Goal: Information Seeking & Learning: Learn about a topic

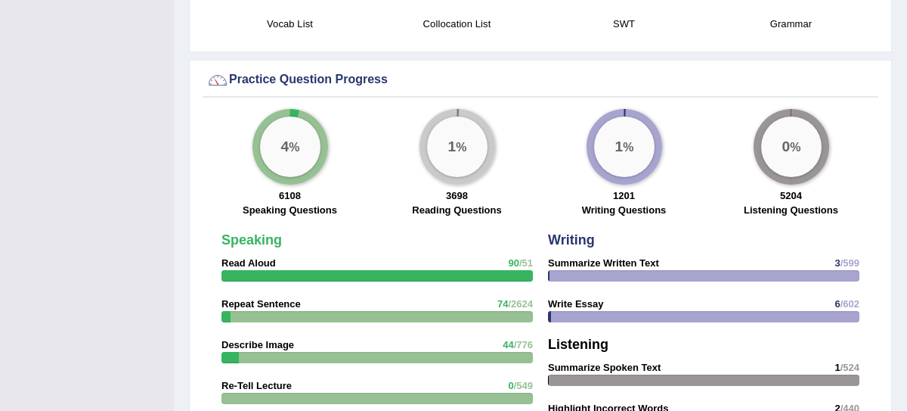
scroll to position [1137, 0]
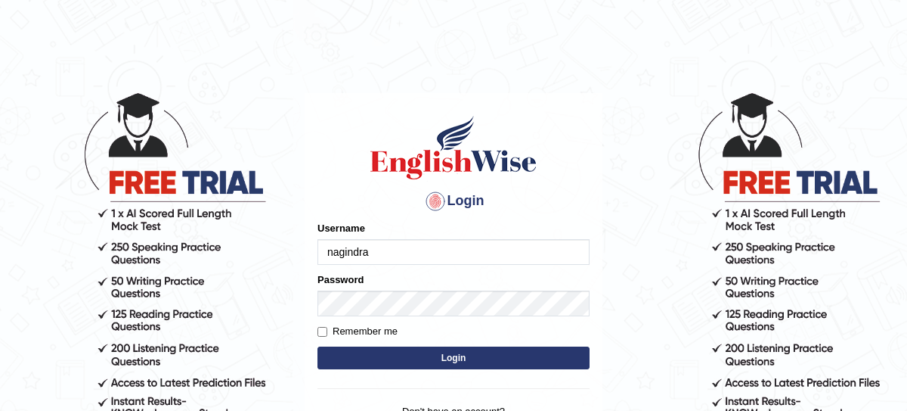
click at [396, 354] on button "Login" at bounding box center [454, 357] width 272 height 23
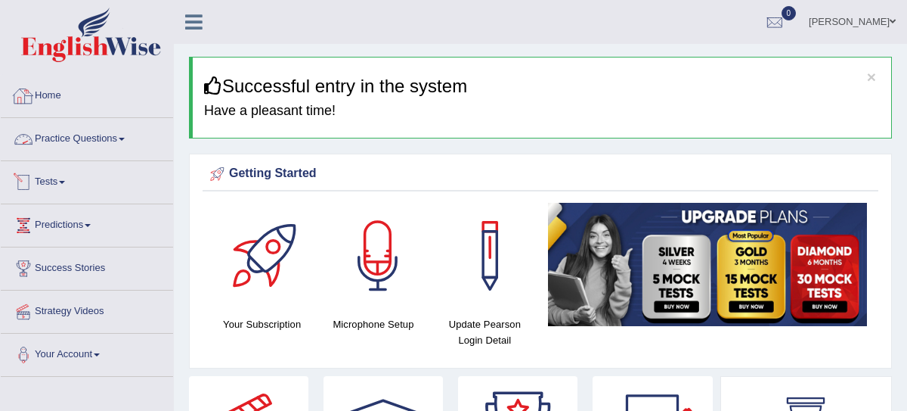
click at [101, 141] on link "Practice Questions" at bounding box center [87, 137] width 172 height 38
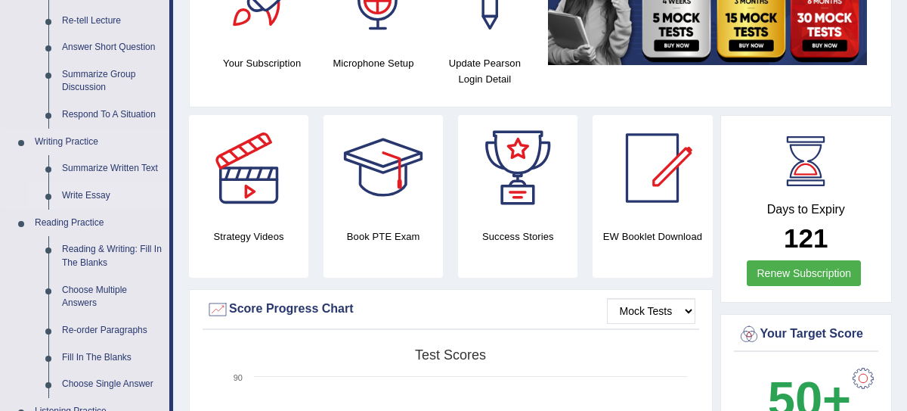
scroll to position [262, 0]
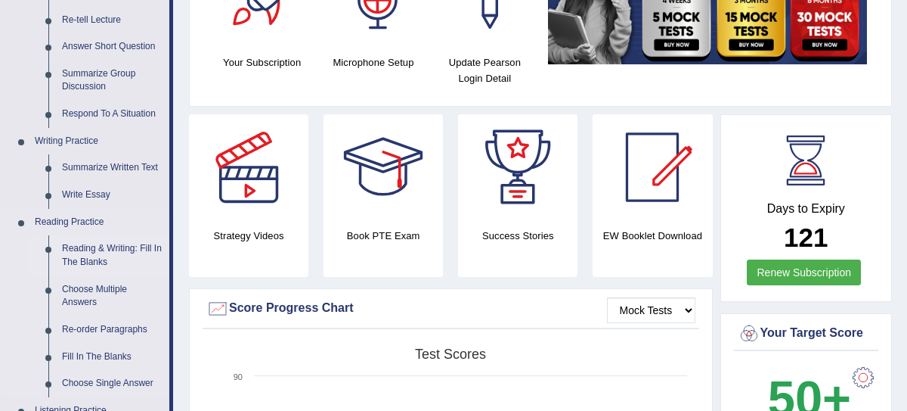
click at [120, 256] on link "Reading & Writing: Fill In The Blanks" at bounding box center [112, 255] width 114 height 40
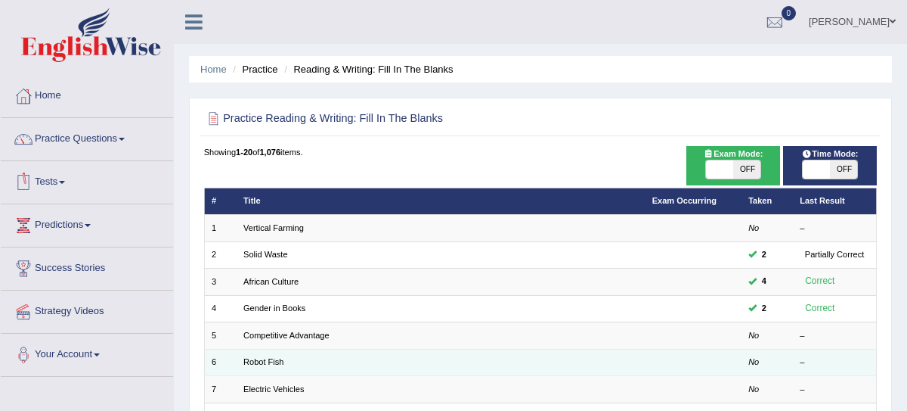
scroll to position [82, 0]
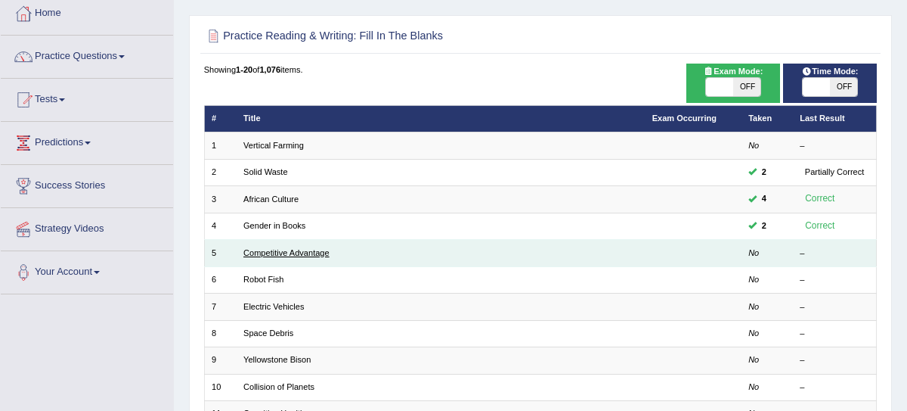
click at [321, 250] on link "Competitive Advantage" at bounding box center [287, 252] width 86 height 9
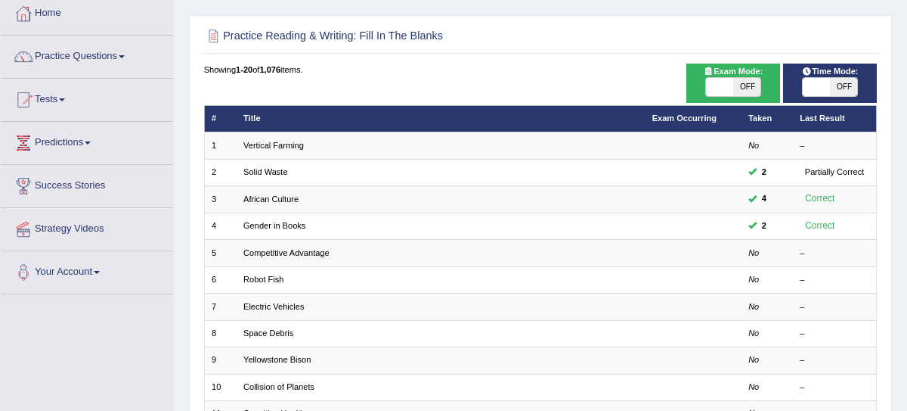
click at [749, 92] on span "OFF" at bounding box center [747, 87] width 27 height 18
checkbox input "true"
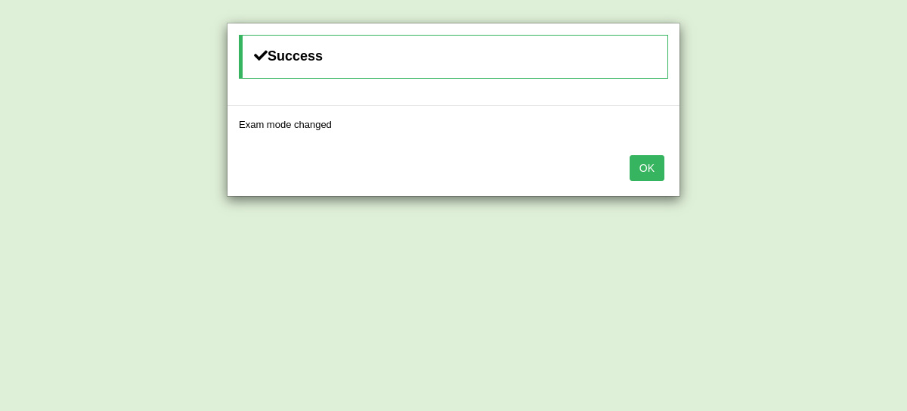
click at [655, 169] on button "OK" at bounding box center [647, 168] width 35 height 26
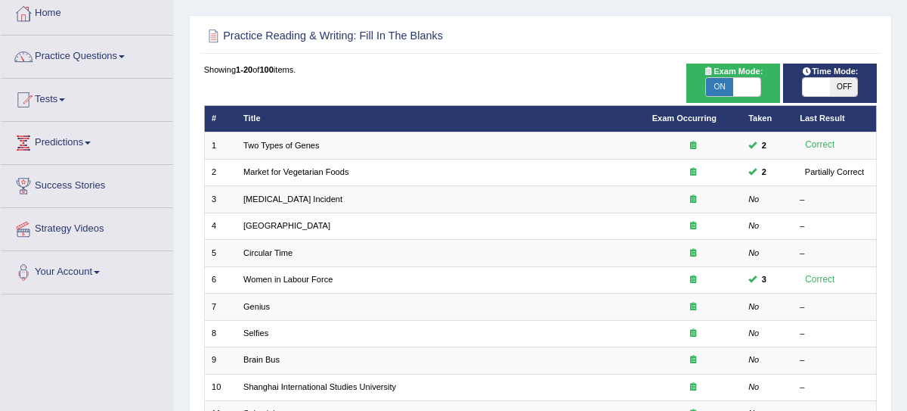
click at [849, 88] on span "OFF" at bounding box center [843, 87] width 27 height 18
checkbox input "true"
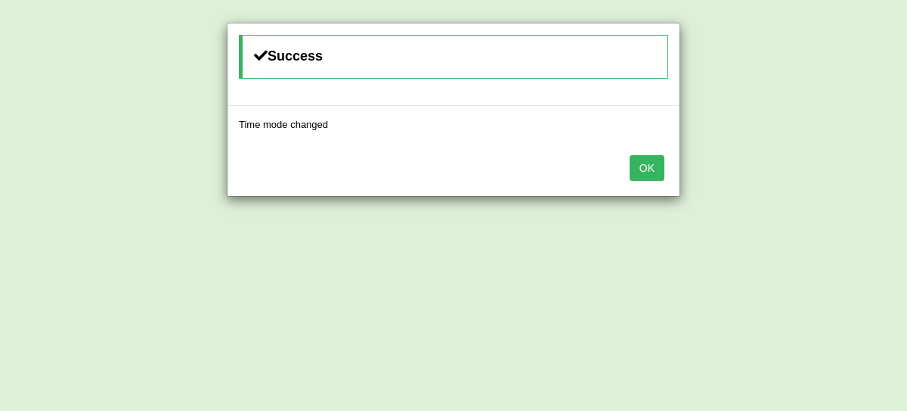
click at [645, 152] on div "OK" at bounding box center [454, 169] width 452 height 53
click at [645, 169] on button "OK" at bounding box center [647, 168] width 35 height 26
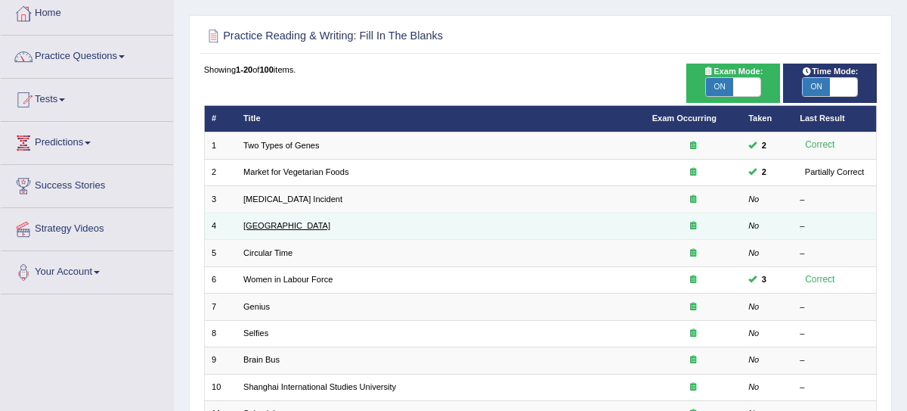
click at [252, 224] on link "Bhutan" at bounding box center [287, 225] width 87 height 9
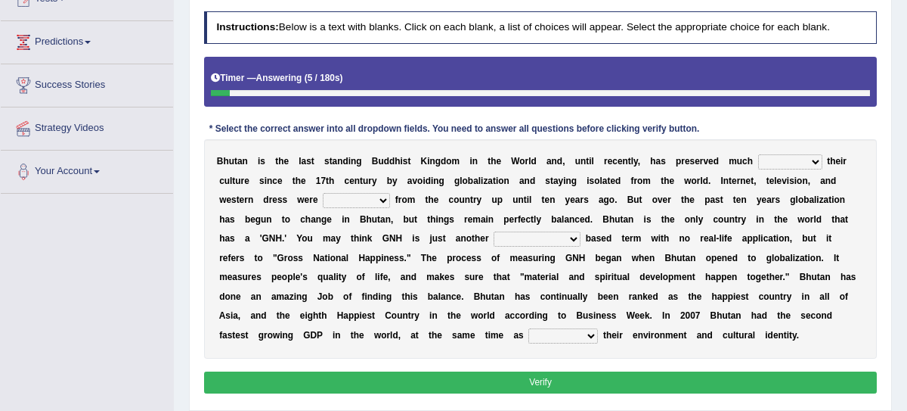
scroll to position [191, 0]
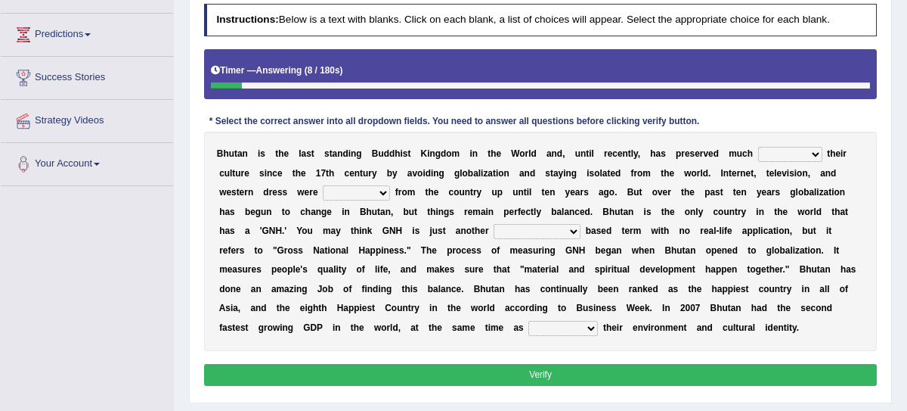
click at [810, 155] on select "of about to for" at bounding box center [790, 154] width 64 height 15
select select "of"
click at [381, 190] on select "summoned observed displayed banned" at bounding box center [356, 192] width 67 height 15
select select "banned"
click at [570, 231] on select "statistically barely overwhelmingly roughly" at bounding box center [537, 231] width 87 height 15
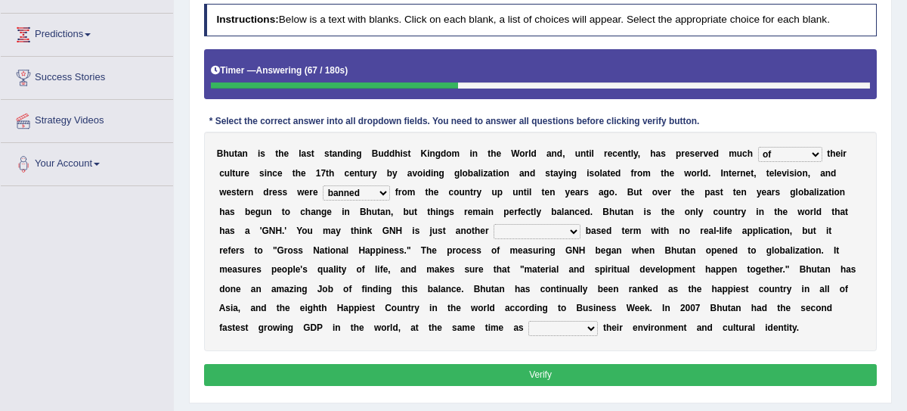
select select "statistically"
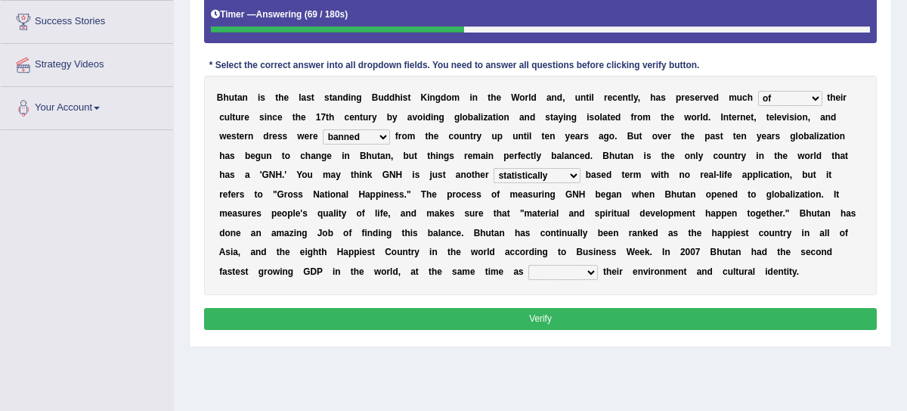
scroll to position [247, 0]
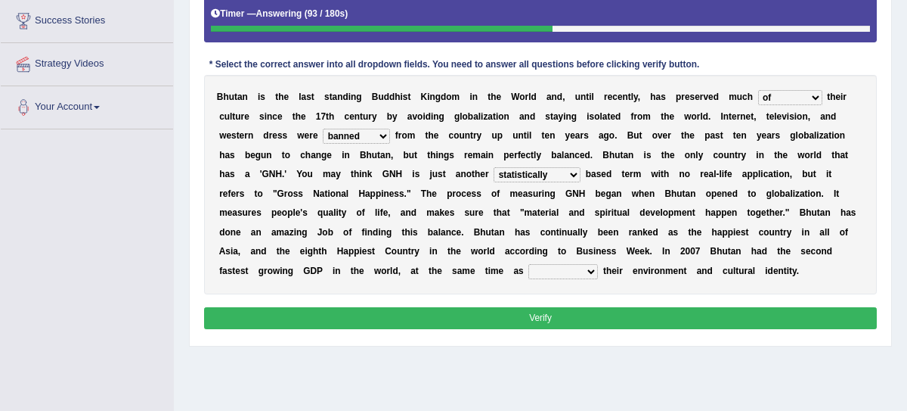
click at [591, 268] on select "demeaning intruding maintaining mourning" at bounding box center [564, 271] width 70 height 15
select select "maintaining"
click at [575, 319] on button "Verify" at bounding box center [541, 318] width 674 height 22
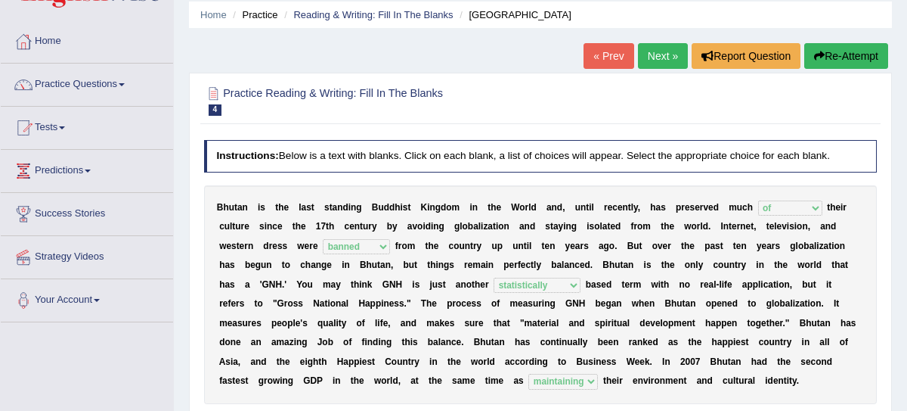
scroll to position [0, 0]
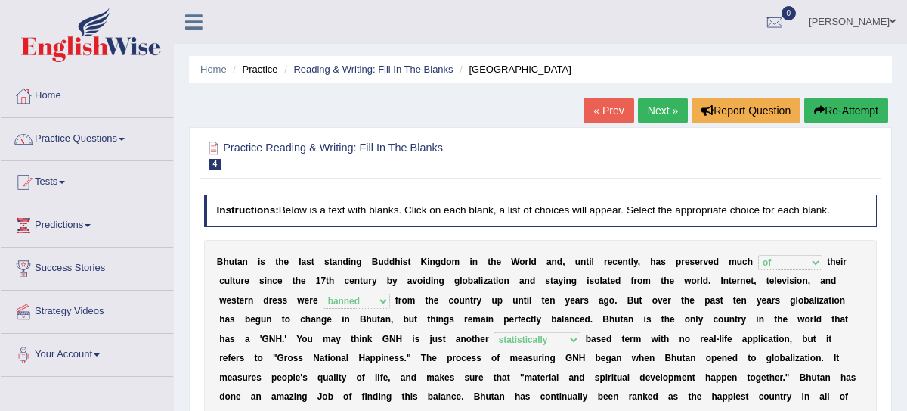
click at [658, 122] on link "Next »" at bounding box center [663, 111] width 50 height 26
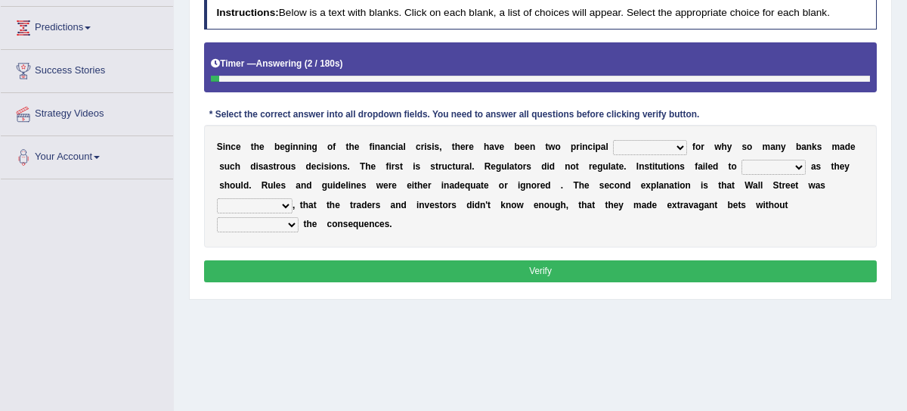
scroll to position [195, 0]
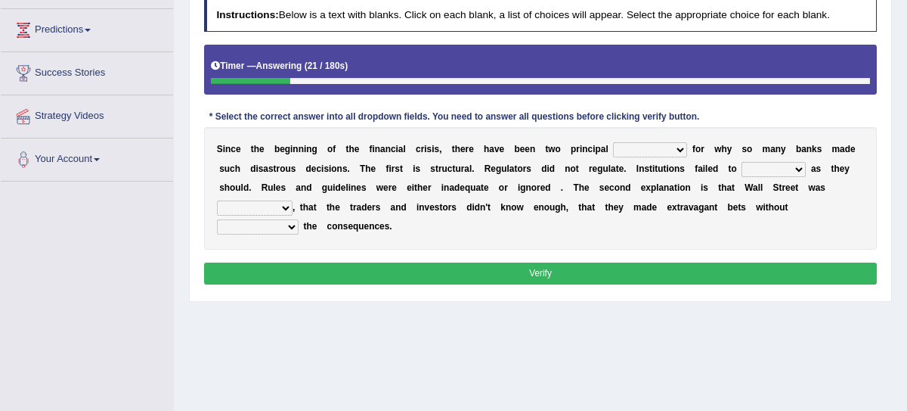
click at [669, 147] on select "explanations debates excuses examples" at bounding box center [650, 149] width 74 height 15
select select "explanations"
click at [777, 170] on select "function use stabilize maintain" at bounding box center [774, 169] width 64 height 15
select select "stabilize"
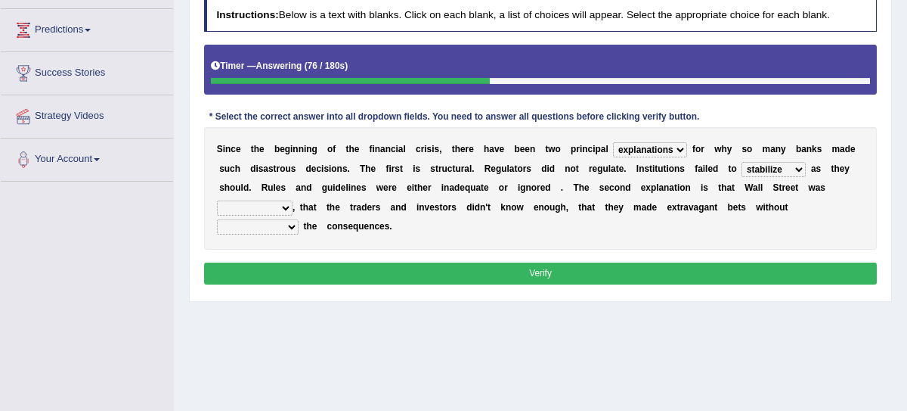
click at [281, 207] on select "rough rampant incompetent irresponsible" at bounding box center [255, 207] width 76 height 15
select select "irresponsible"
click at [281, 228] on select "counting understanding correcting valuing" at bounding box center [258, 226] width 82 height 15
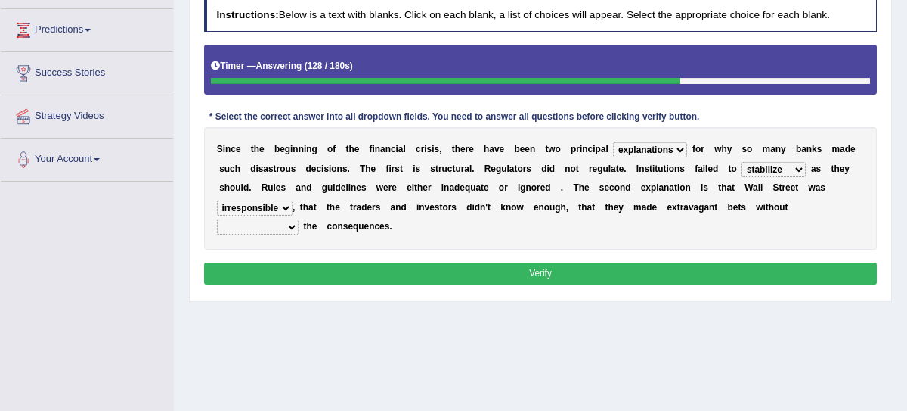
select select "correcting"
click at [314, 276] on button "Verify" at bounding box center [541, 273] width 674 height 22
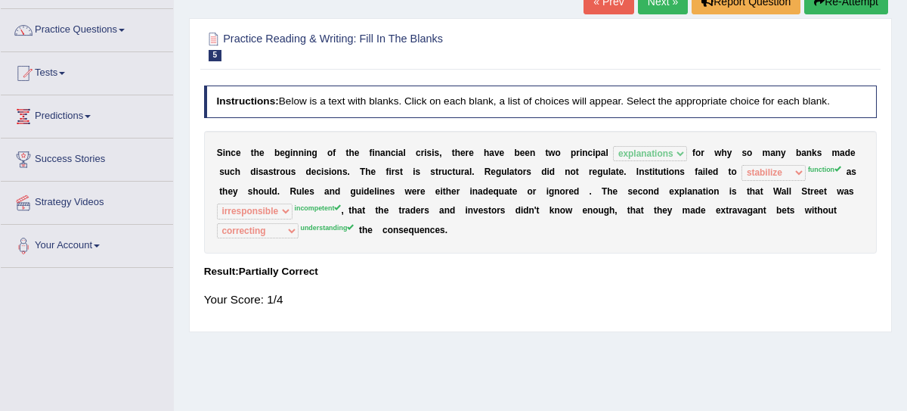
scroll to position [0, 0]
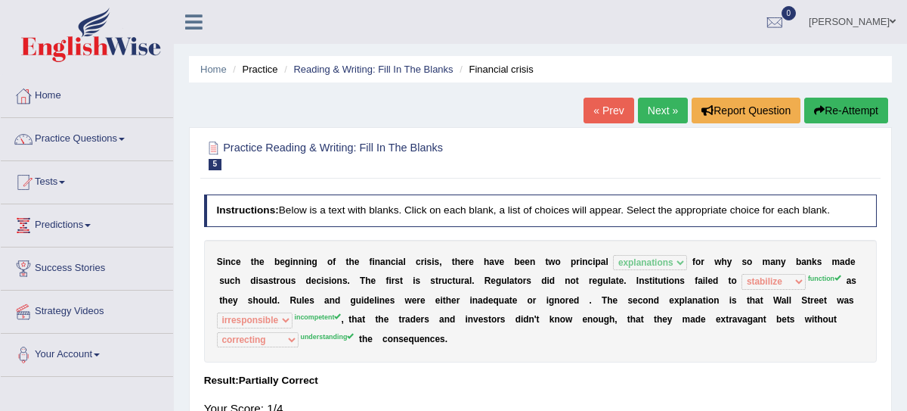
click at [848, 113] on button "Re-Attempt" at bounding box center [847, 111] width 84 height 26
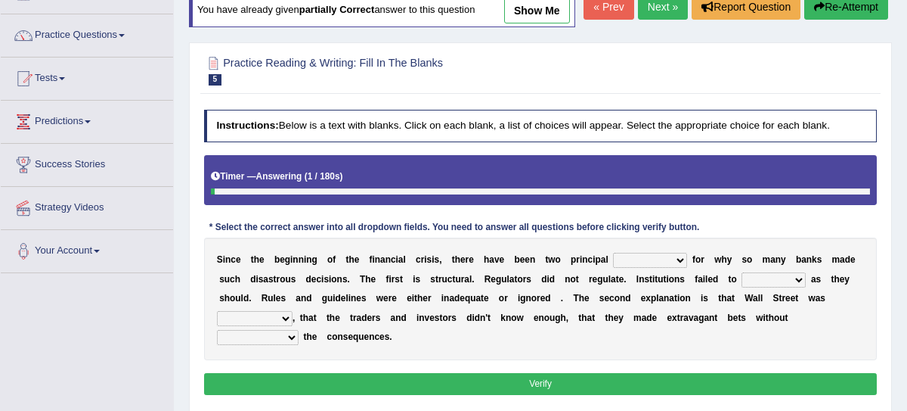
scroll to position [110, 0]
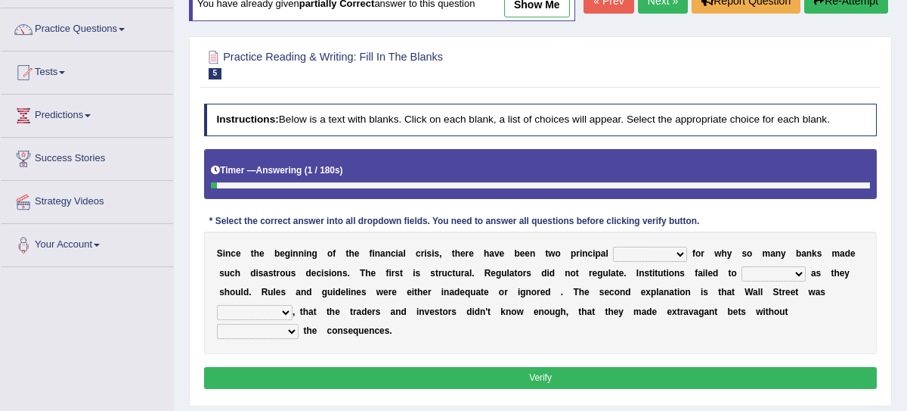
click at [661, 262] on select "explanations debates excuses examples" at bounding box center [650, 254] width 74 height 15
select select "explanations"
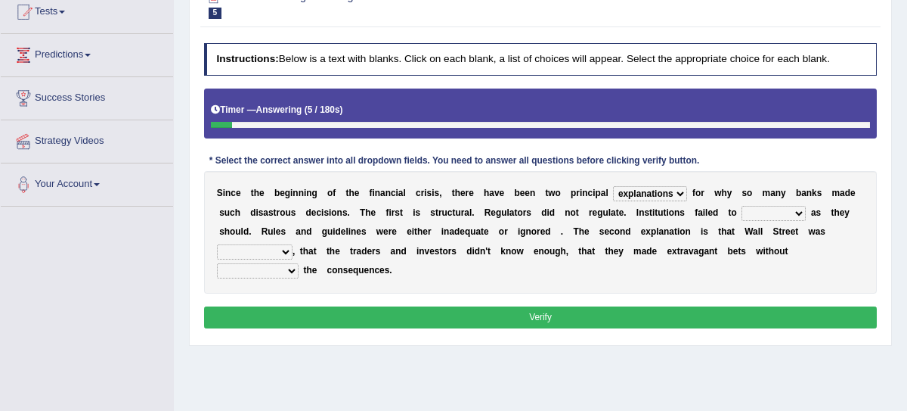
scroll to position [172, 0]
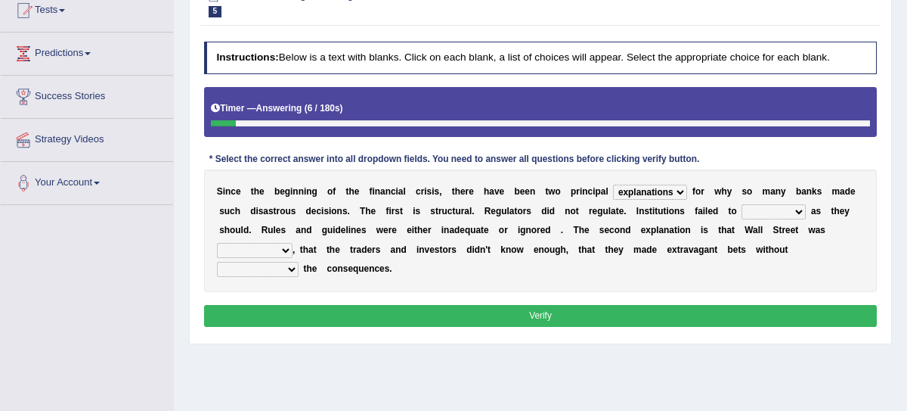
click at [777, 219] on select "function use stabilize maintain" at bounding box center [774, 211] width 64 height 15
select select "function"
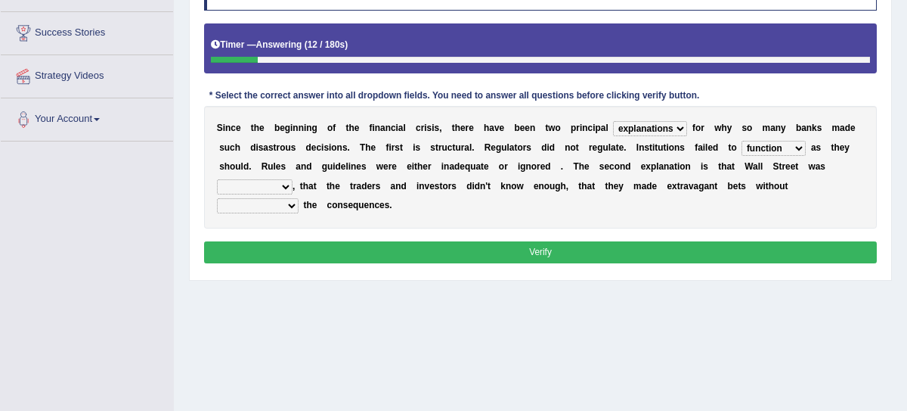
click at [278, 194] on select "rough rampant incompetent irresponsible" at bounding box center [255, 186] width 76 height 15
select select "incompetent"
click at [265, 213] on select "counting understanding correcting valuing" at bounding box center [258, 205] width 82 height 15
select select "understanding"
click at [321, 263] on button "Verify" at bounding box center [541, 252] width 674 height 22
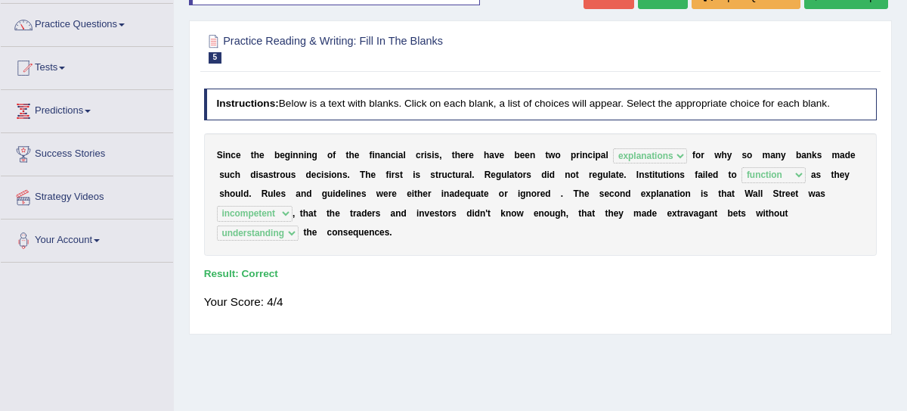
scroll to position [101, 0]
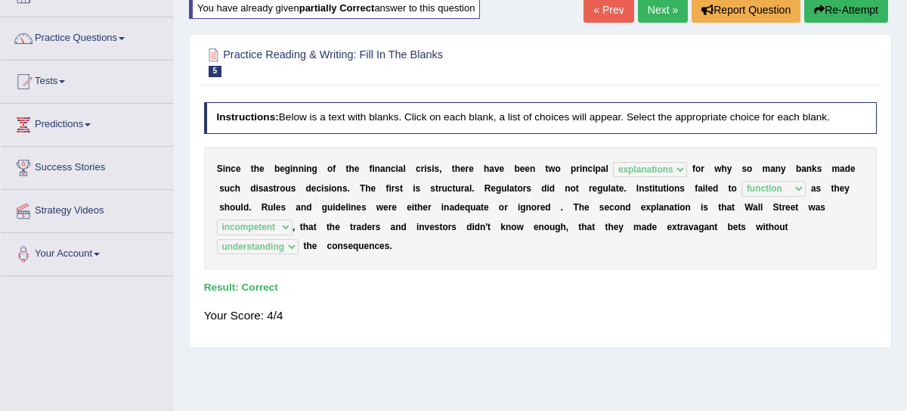
click at [834, 5] on button "Re-Attempt" at bounding box center [847, 10] width 84 height 26
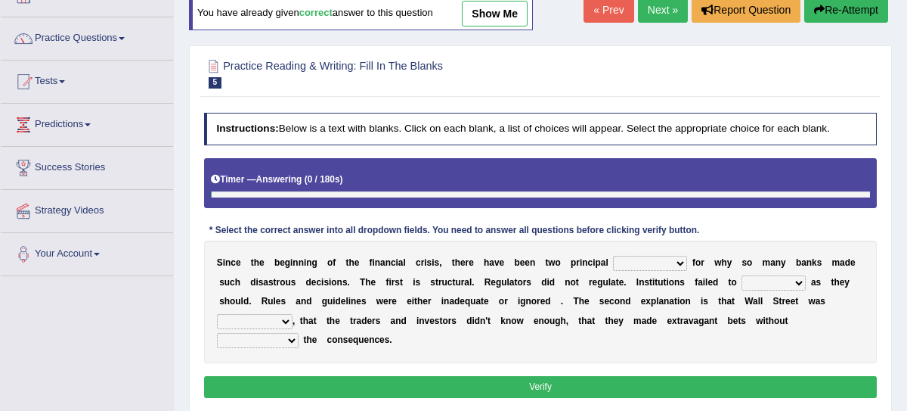
scroll to position [101, 0]
click at [665, 263] on select "explanations debates excuses examples" at bounding box center [650, 263] width 74 height 15
select select "explanations"
click at [761, 284] on select "function use stabilize maintain" at bounding box center [774, 282] width 64 height 15
select select "function"
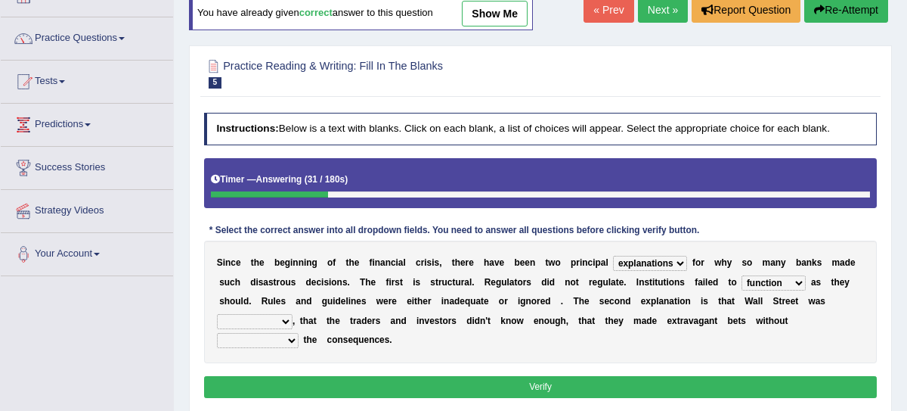
click at [288, 317] on select "rough rampant incompetent irresponsible" at bounding box center [255, 321] width 76 height 15
select select "incompetent"
click at [281, 338] on select "counting understanding correcting valuing" at bounding box center [258, 340] width 82 height 15
select select "understanding"
click at [348, 382] on button "Verify" at bounding box center [541, 387] width 674 height 22
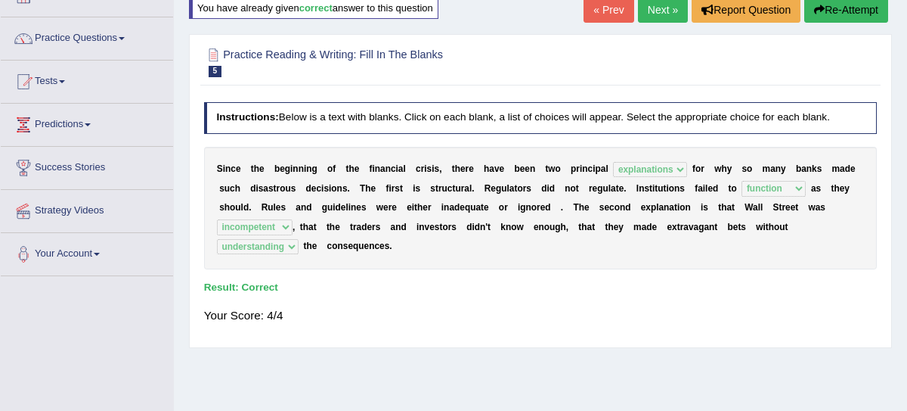
click at [661, 9] on link "Next »" at bounding box center [663, 10] width 50 height 26
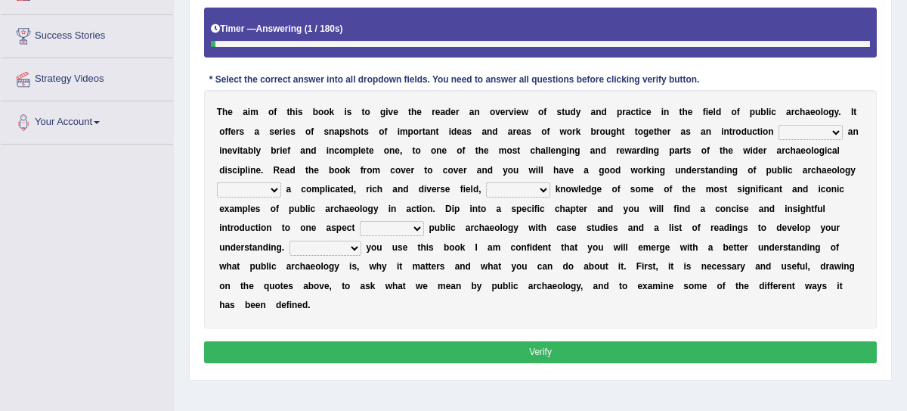
scroll to position [234, 0]
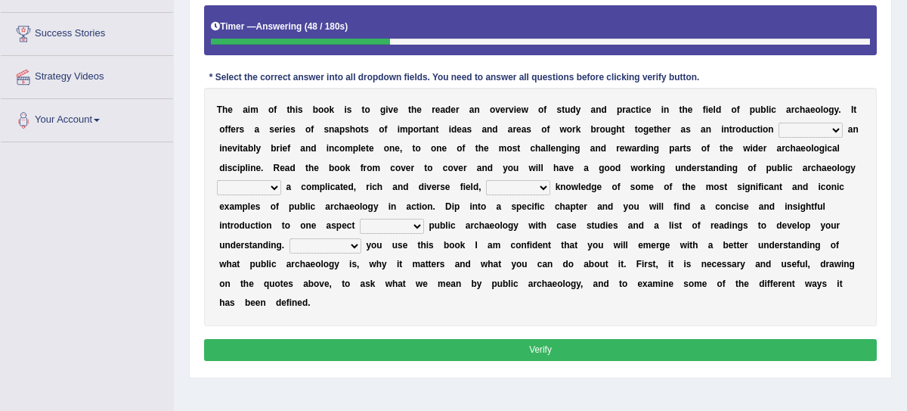
click at [810, 135] on select "because albeit unless despite" at bounding box center [811, 130] width 64 height 15
select select "unless"
click at [276, 187] on select "for along with as" at bounding box center [249, 187] width 64 height 15
select select "with"
click at [534, 189] on select "despite of whatever as well as as though" at bounding box center [518, 187] width 64 height 15
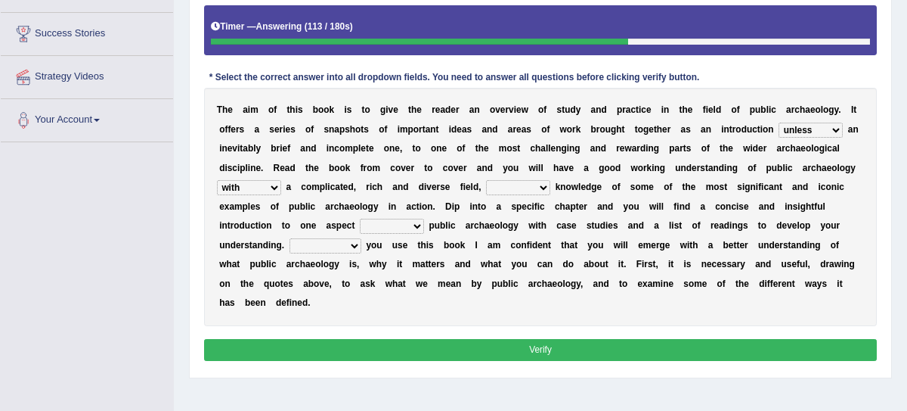
click at [536, 188] on select "despite of whatever as well as as though" at bounding box center [518, 187] width 64 height 15
select select "as well as"
click at [391, 215] on div "T h e a i m o f t h i s b o o k i s t o g i v e t h e r e a d e r a n o v e r v…" at bounding box center [541, 207] width 674 height 238
click at [405, 220] on select "in on by of" at bounding box center [392, 226] width 64 height 15
select select "of"
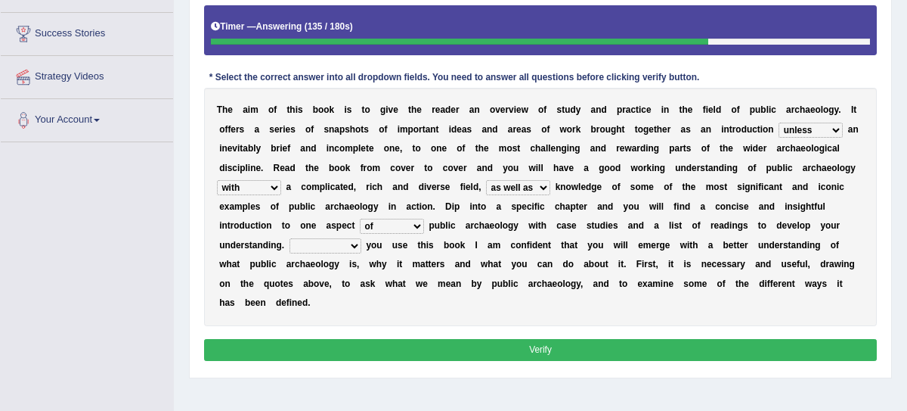
click at [408, 226] on select "in on by of" at bounding box center [392, 226] width 64 height 15
click at [342, 247] on select "Even That However Considering" at bounding box center [326, 245] width 72 height 15
click at [350, 239] on select "Even That However Considering" at bounding box center [326, 245] width 72 height 15
select select "Even"
click at [352, 330] on div "Instructions: Below is a text with blanks. Click on each blank, a list of choic…" at bounding box center [540, 162] width 680 height 417
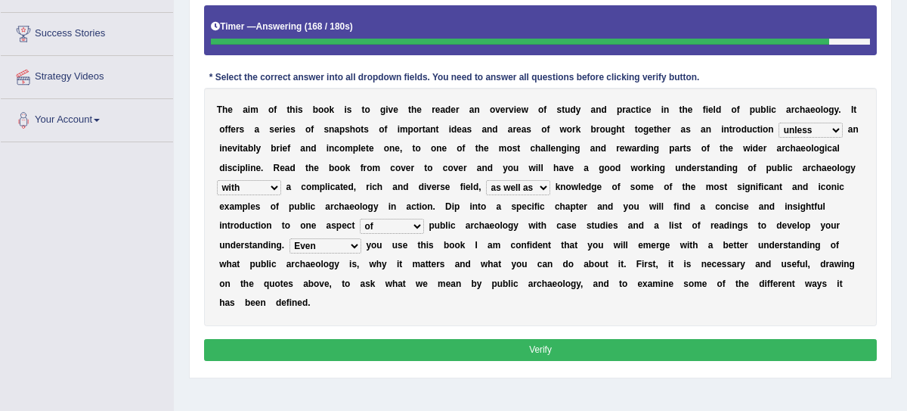
click at [352, 341] on button "Verify" at bounding box center [541, 350] width 674 height 22
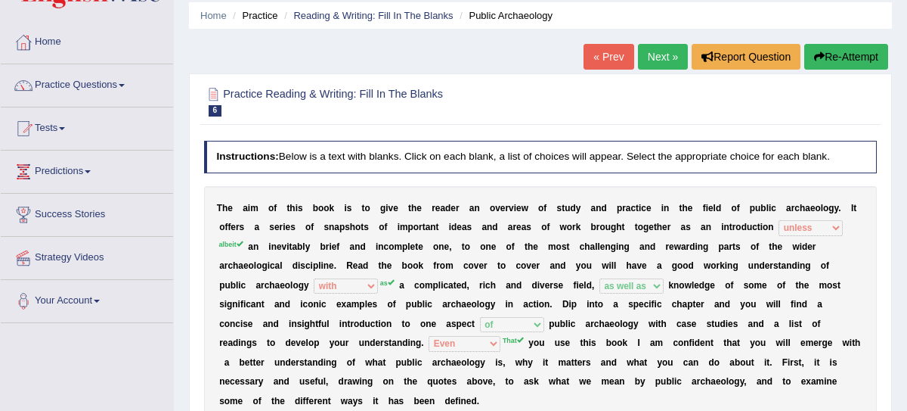
scroll to position [26, 0]
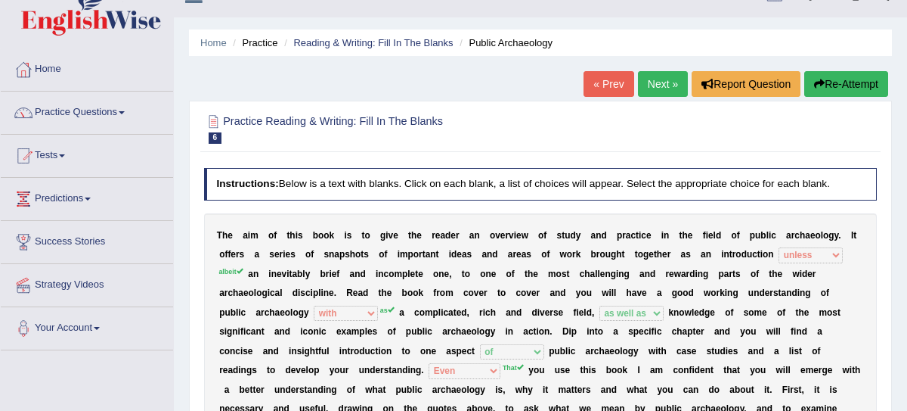
click at [860, 92] on button "Re-Attempt" at bounding box center [847, 84] width 84 height 26
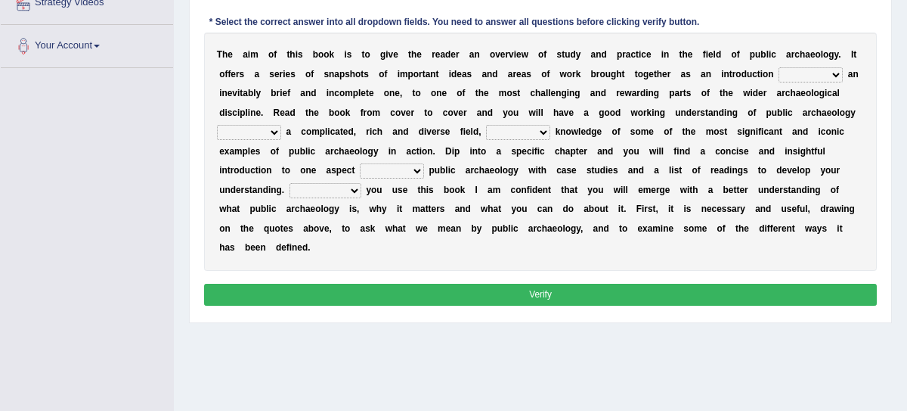
scroll to position [289, 0]
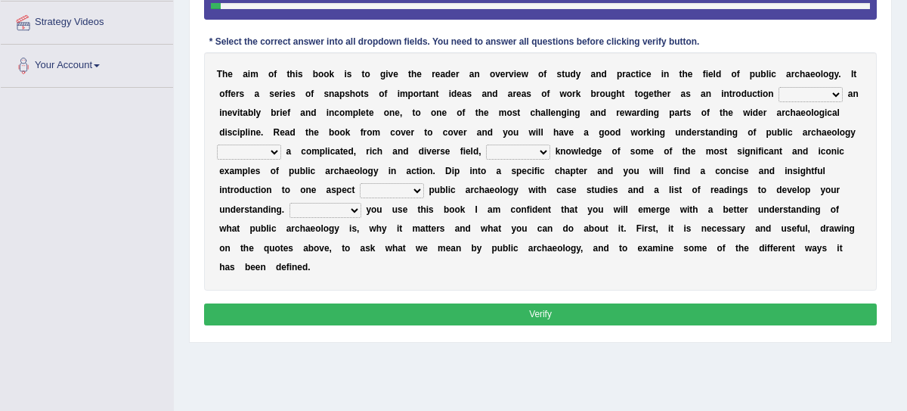
click at [833, 102] on select "because albeit unless despite" at bounding box center [811, 94] width 64 height 15
select select "albeit"
click at [275, 160] on select "for along with as" at bounding box center [249, 151] width 64 height 15
select select "as"
click at [243, 160] on select "for along with as" at bounding box center [249, 151] width 64 height 15
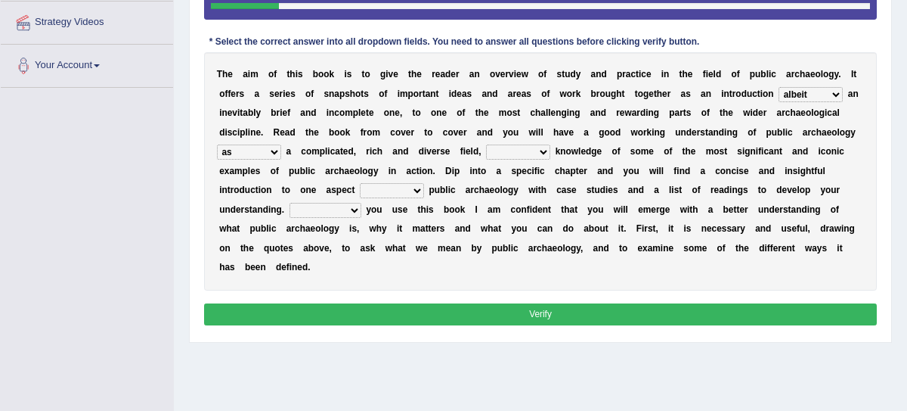
click at [536, 160] on select "despite of whatever as well as as though" at bounding box center [518, 151] width 64 height 15
select select "as well as"
click at [409, 198] on select "in on by of" at bounding box center [392, 190] width 64 height 15
